Goal: Task Accomplishment & Management: Use online tool/utility

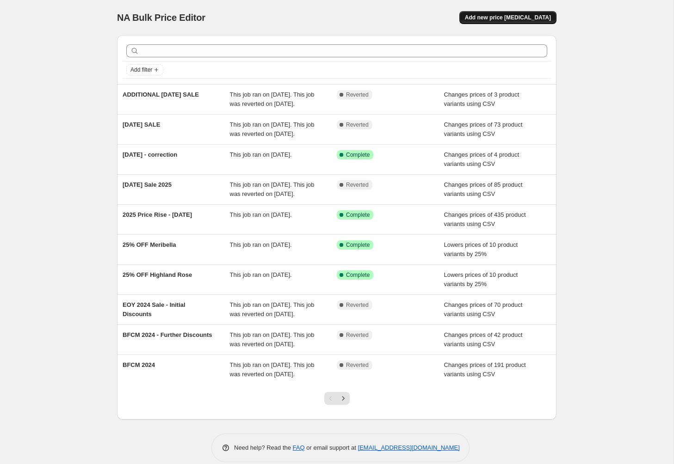
click at [497, 18] on span "Add new price [MEDICAL_DATA]" at bounding box center [508, 17] width 86 height 7
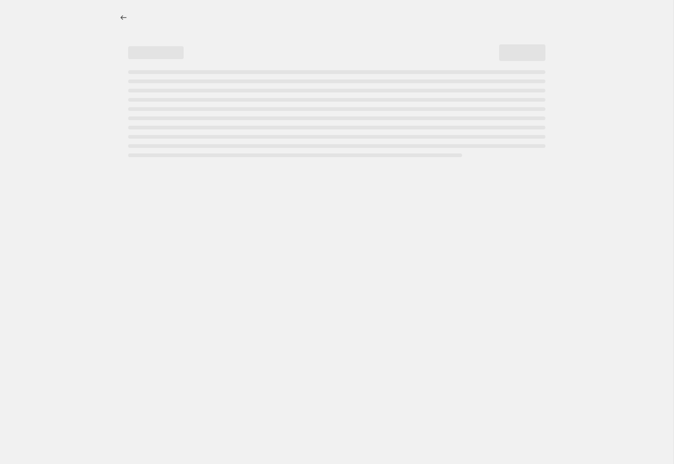
select select "percentage"
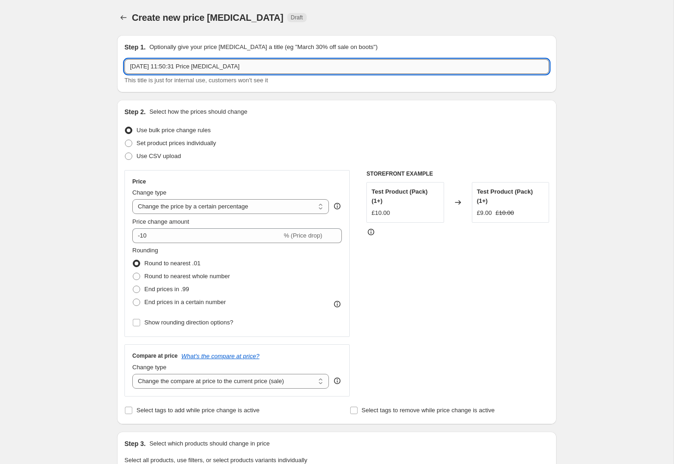
click at [198, 68] on input "[DATE] 11:50:31 Price [MEDICAL_DATA]" at bounding box center [336, 66] width 425 height 15
type input "END OF SEASON SALE 25'"
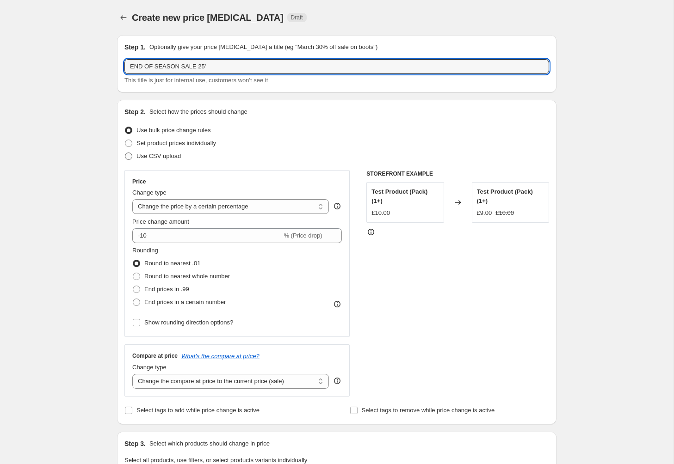
scroll to position [1, 0]
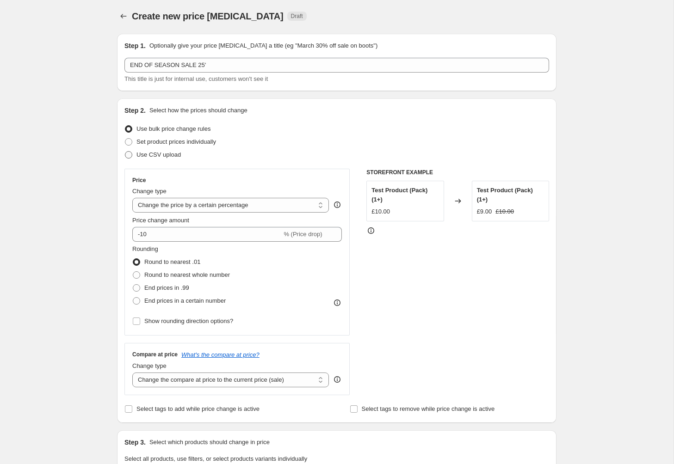
drag, startPoint x: 130, startPoint y: 154, endPoint x: 162, endPoint y: 154, distance: 32.4
click at [130, 154] on span at bounding box center [128, 154] width 7 height 7
click at [125, 152] on input "Use CSV upload" at bounding box center [125, 151] width 0 height 0
radio input "true"
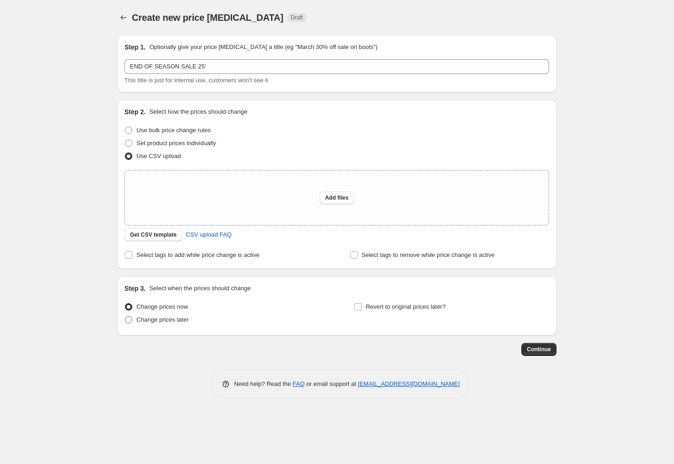
click at [126, 320] on span at bounding box center [128, 319] width 7 height 7
click at [125, 317] on input "Change prices later" at bounding box center [125, 316] width 0 height 0
radio input "true"
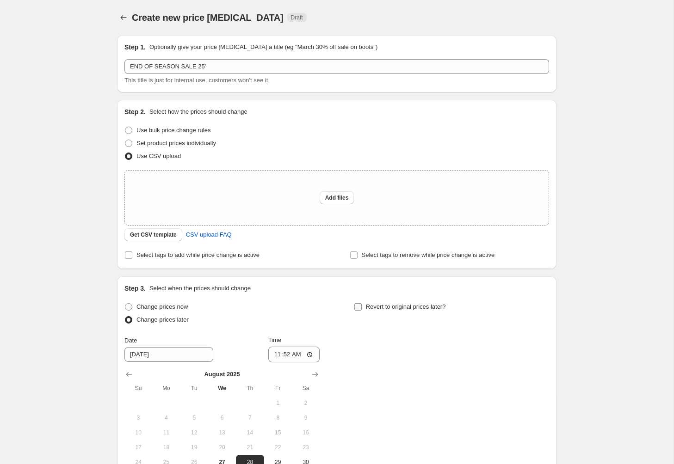
click at [358, 308] on input "Revert to original prices later?" at bounding box center [357, 306] width 7 height 7
checkbox input "true"
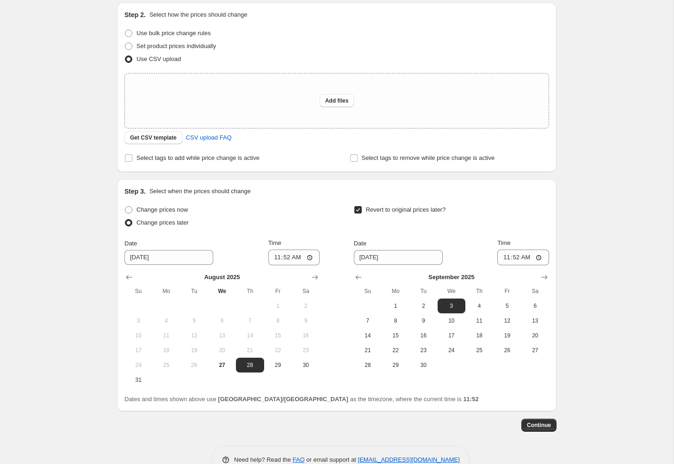
scroll to position [121, 0]
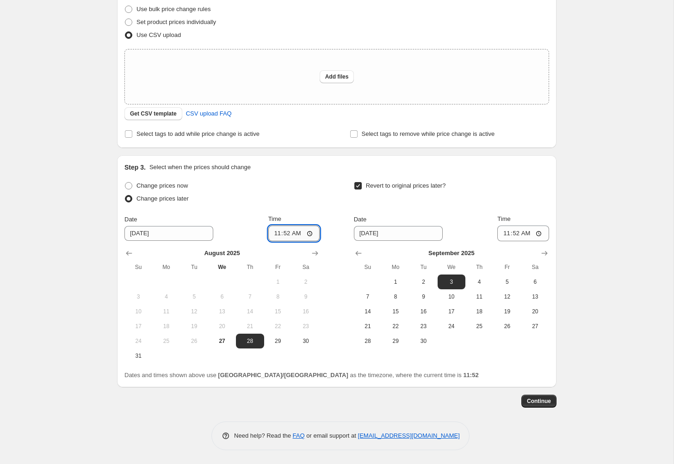
click at [277, 234] on input "11:52" at bounding box center [294, 234] width 52 height 16
type input "08:52"
click at [286, 234] on input "08:09" at bounding box center [294, 234] width 52 height 16
type input "08:00"
click at [507, 235] on input "11:52" at bounding box center [523, 234] width 52 height 16
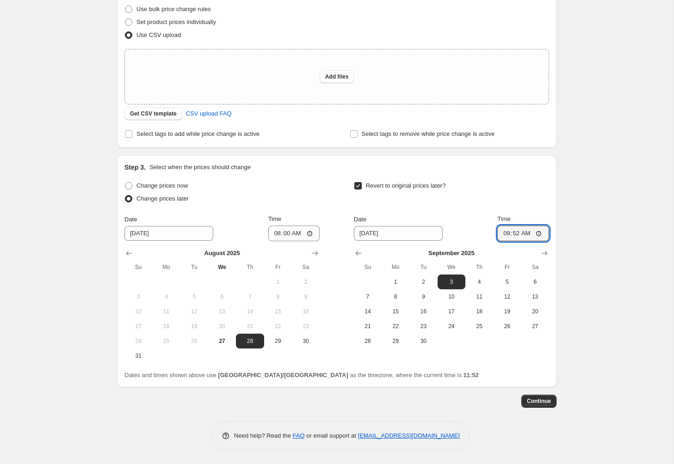
type input "09:00"
click at [479, 284] on span "4" at bounding box center [479, 281] width 20 height 7
type input "[DATE]"
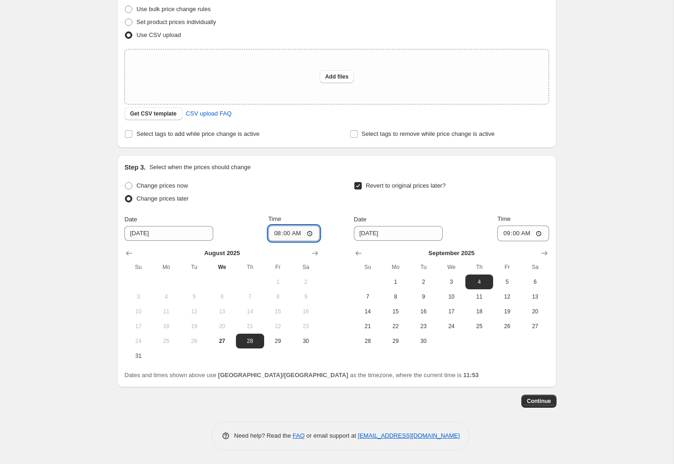
click at [278, 234] on input "08:00" at bounding box center [294, 234] width 52 height 16
type input "09:00"
click at [516, 174] on div "Step 3. Select when the prices should change Change prices now Change prices la…" at bounding box center [336, 271] width 425 height 217
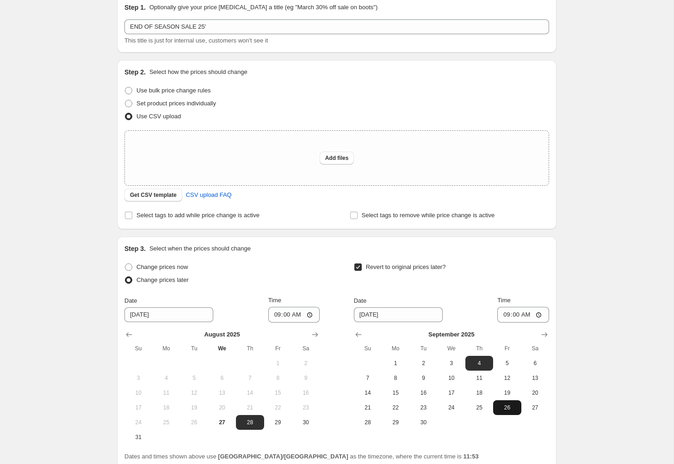
scroll to position [38, 0]
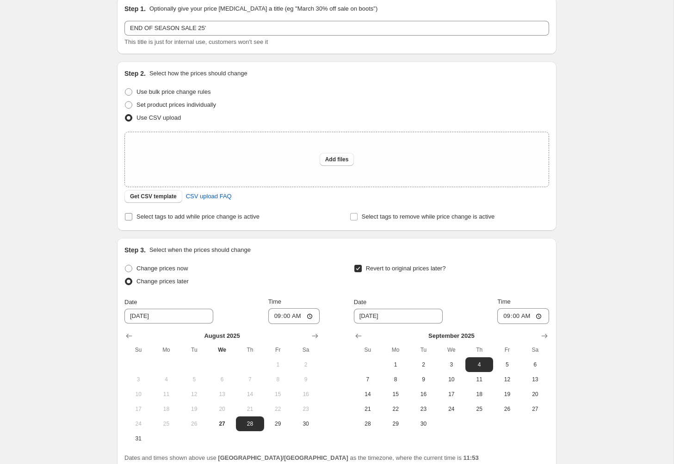
click at [133, 217] on label "Select tags to add while price change is active" at bounding box center [191, 216] width 135 height 13
click at [132, 217] on input "Select tags to add while price change is active" at bounding box center [128, 216] width 7 height 7
checkbox input "true"
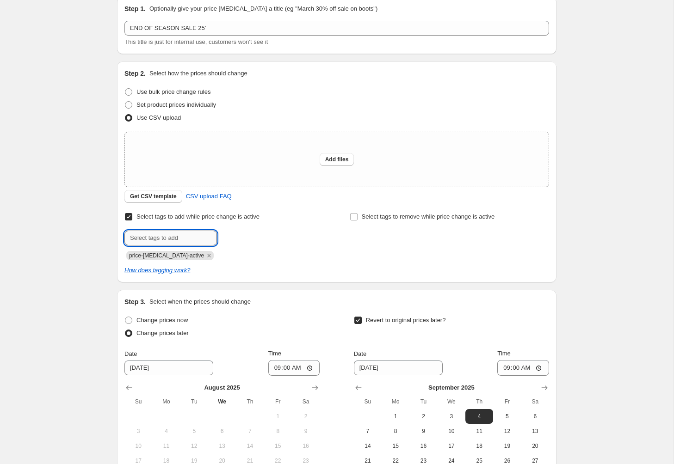
click at [168, 241] on input "text" at bounding box center [170, 238] width 93 height 15
type input "sale-script"
click at [244, 239] on span "sale-script" at bounding box center [251, 237] width 28 height 6
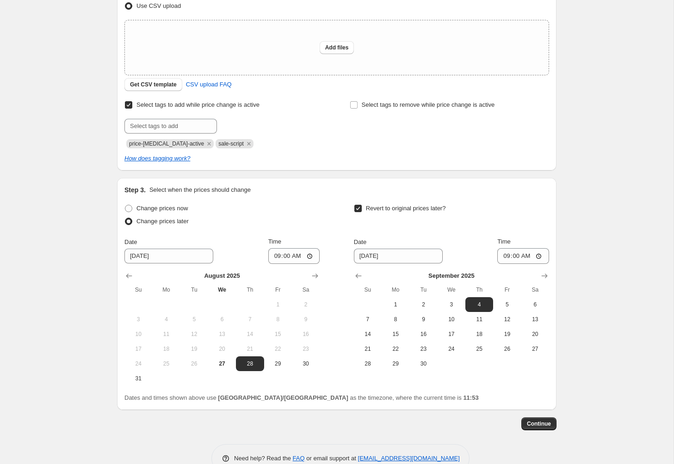
scroll to position [173, 0]
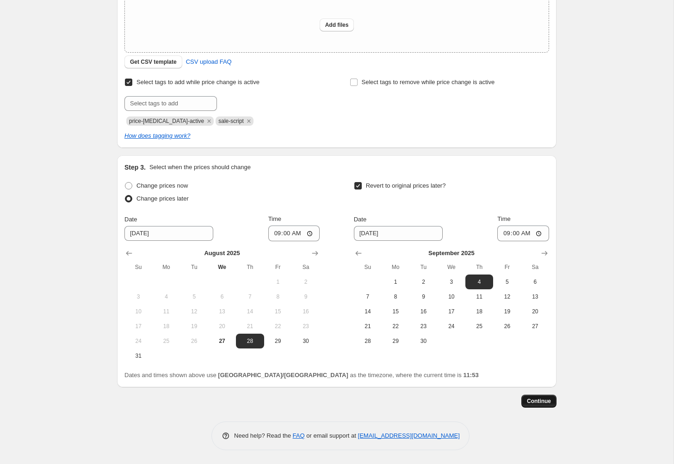
click at [548, 401] on span "Continue" at bounding box center [539, 401] width 24 height 7
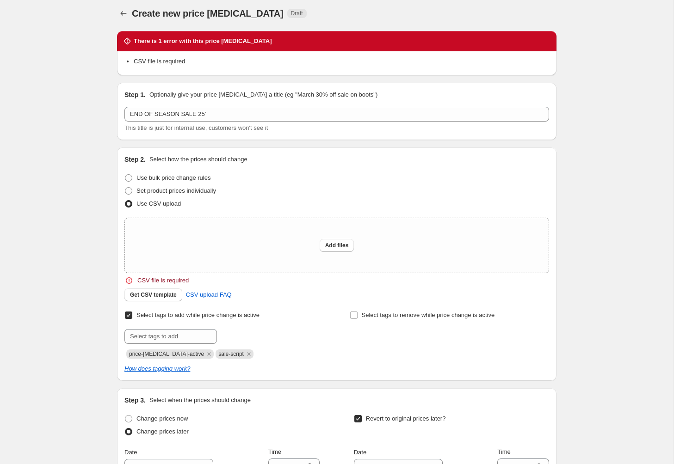
scroll to position [4, 0]
